Goal: Task Accomplishment & Management: Manage account settings

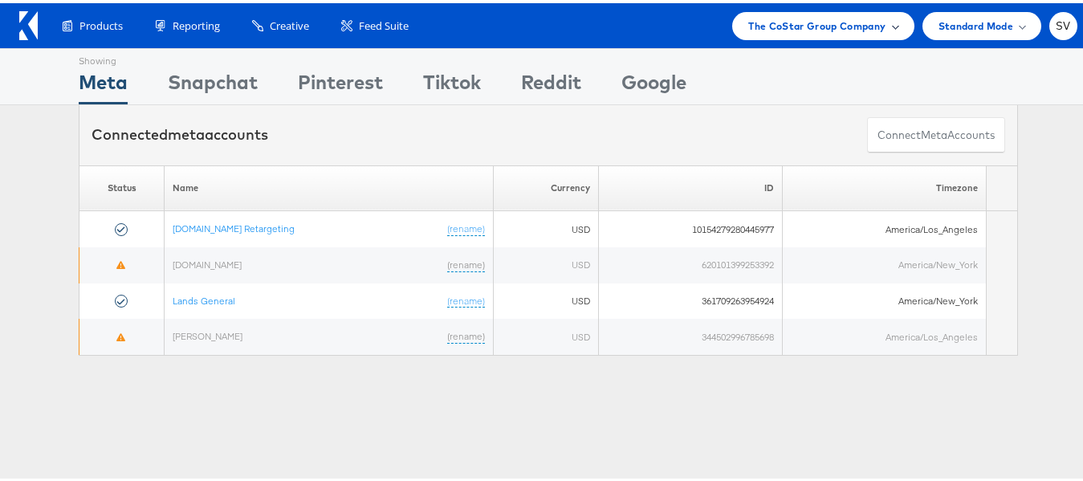
click at [813, 18] on span "The CoStar Group Company" at bounding box center [817, 22] width 137 height 17
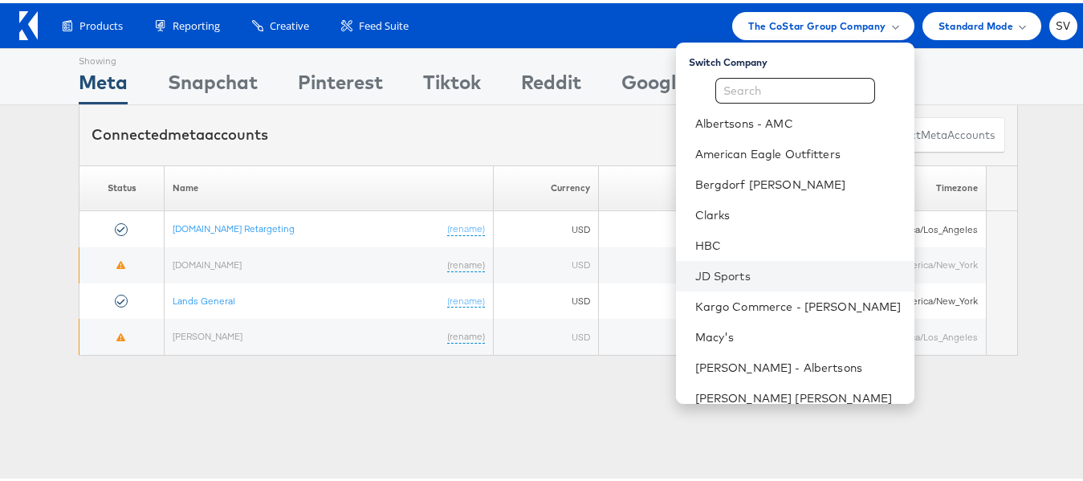
scroll to position [77, 0]
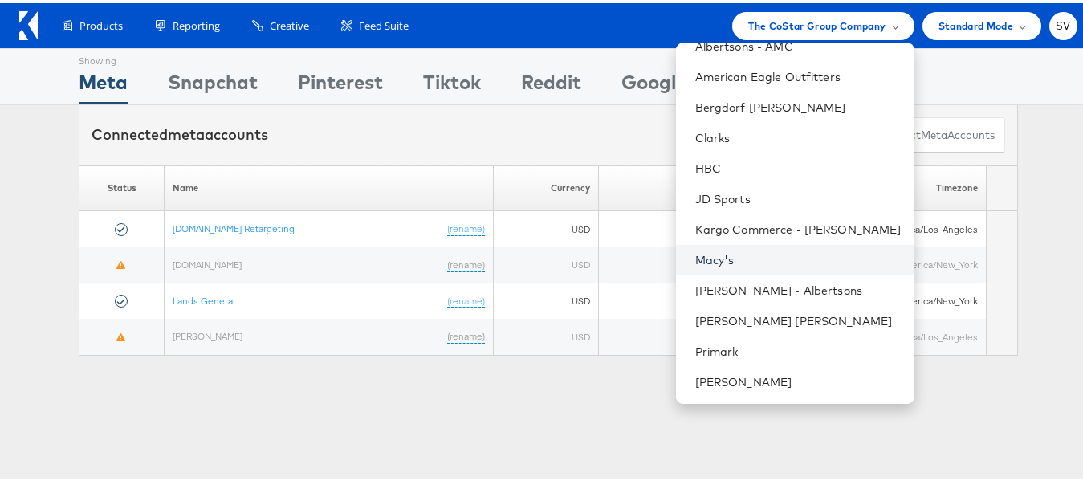
click at [732, 259] on link "Macy's" at bounding box center [799, 257] width 206 height 16
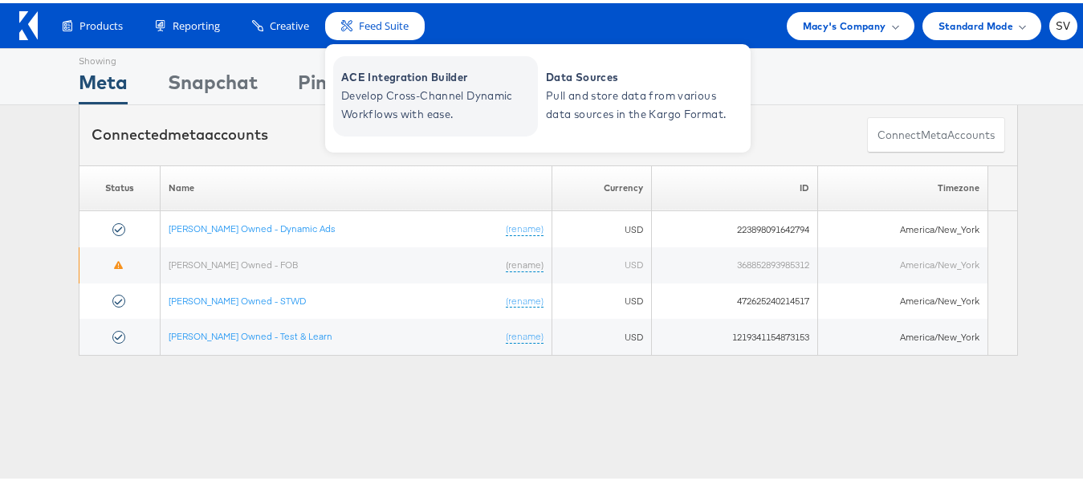
click at [383, 84] on span "Develop Cross-Channel Dynamic Workflows with ease." at bounding box center [437, 102] width 193 height 37
